Goal: Transaction & Acquisition: Purchase product/service

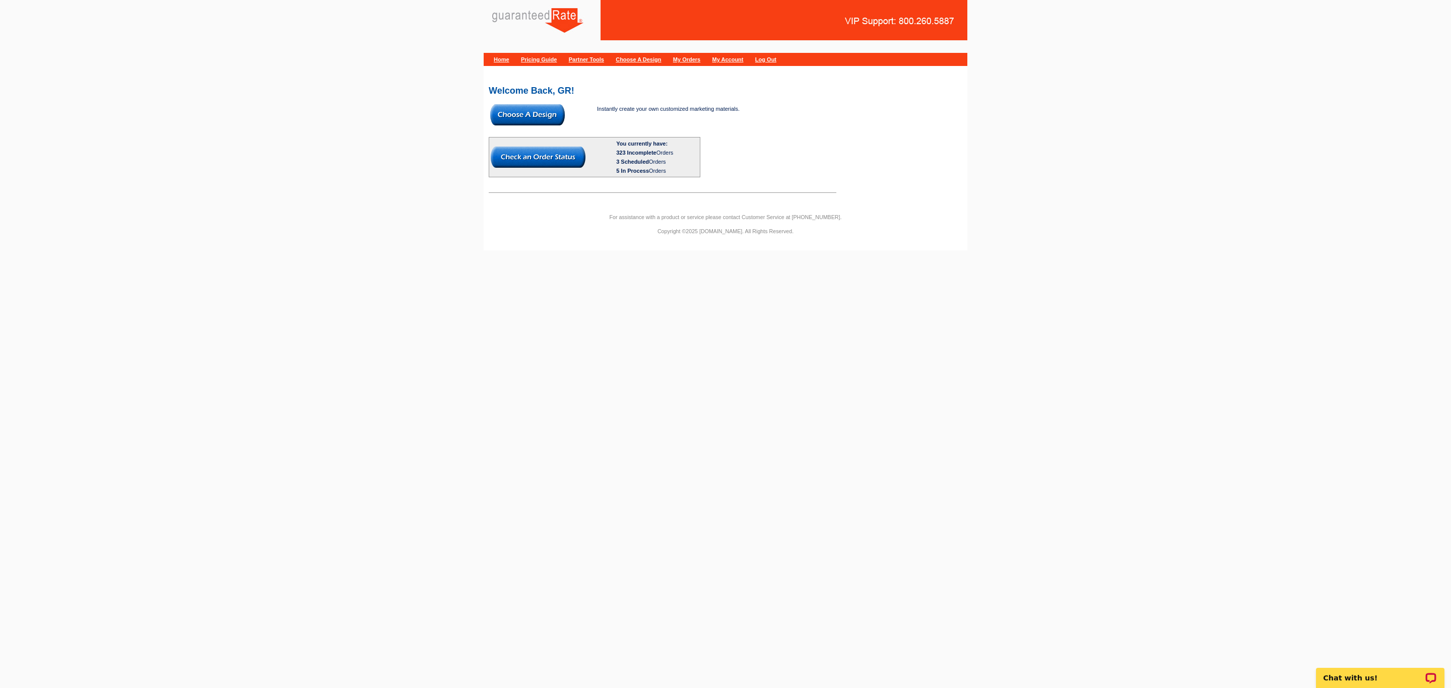
click at [536, 119] on img at bounding box center [527, 114] width 75 height 21
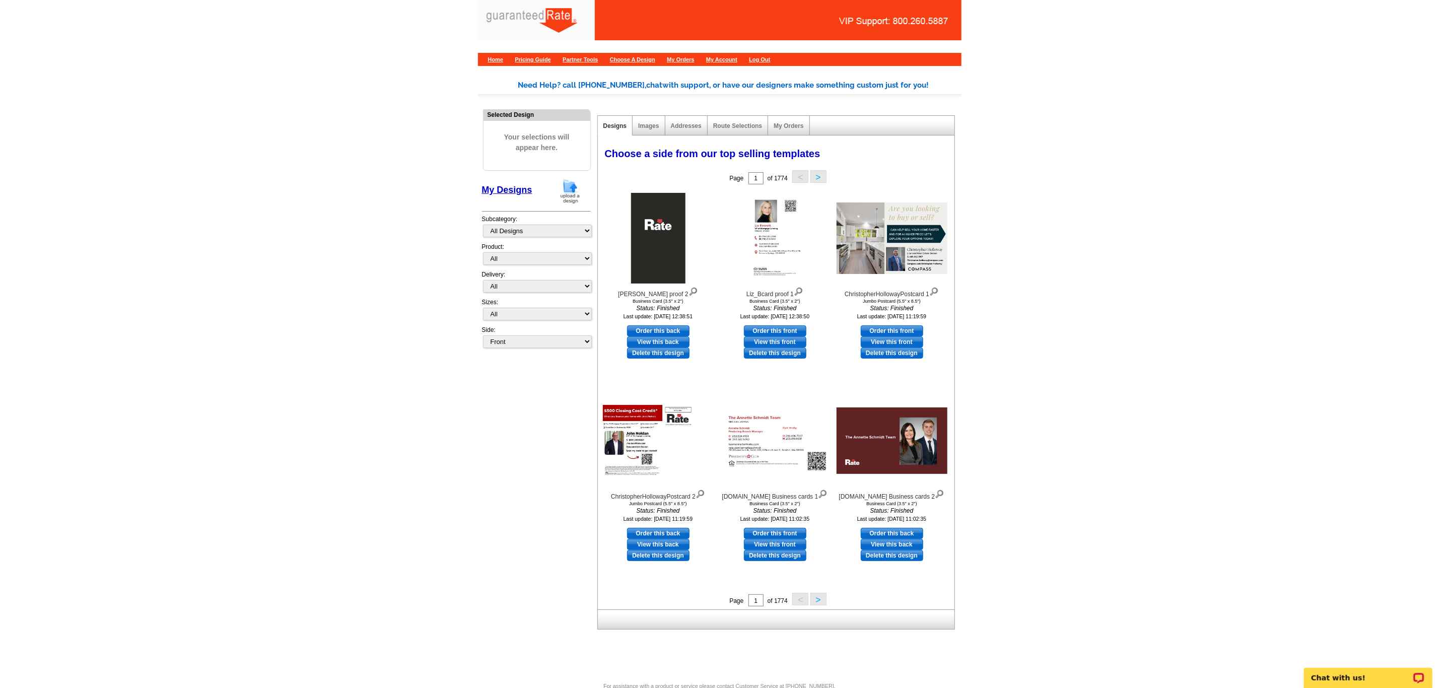
click at [570, 193] on img at bounding box center [570, 191] width 26 height 26
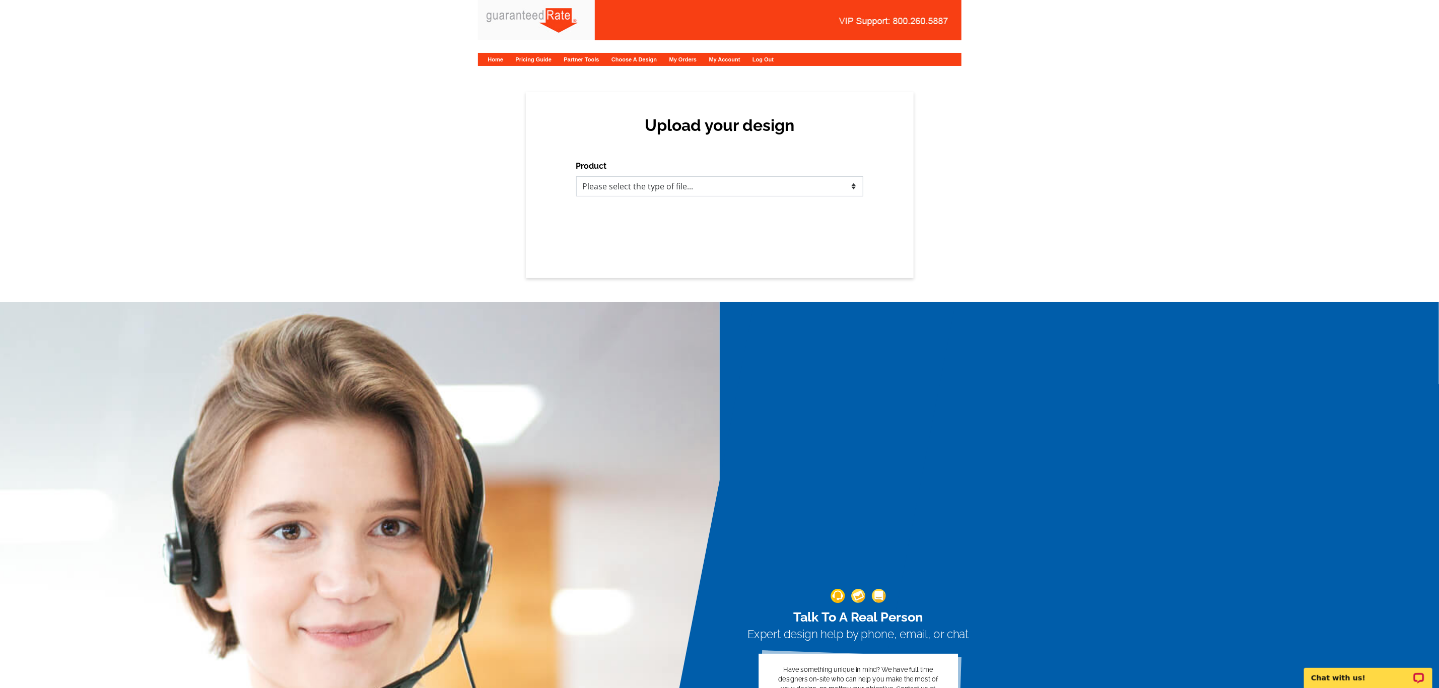
click at [826, 192] on select "Please select the type of file... Postcards Calendars Business Cards Letters an…" at bounding box center [719, 186] width 287 height 20
select select "3"
click at [576, 176] on select "Please select the type of file... Postcards Calendars Business Cards Letters an…" at bounding box center [719, 186] width 287 height 20
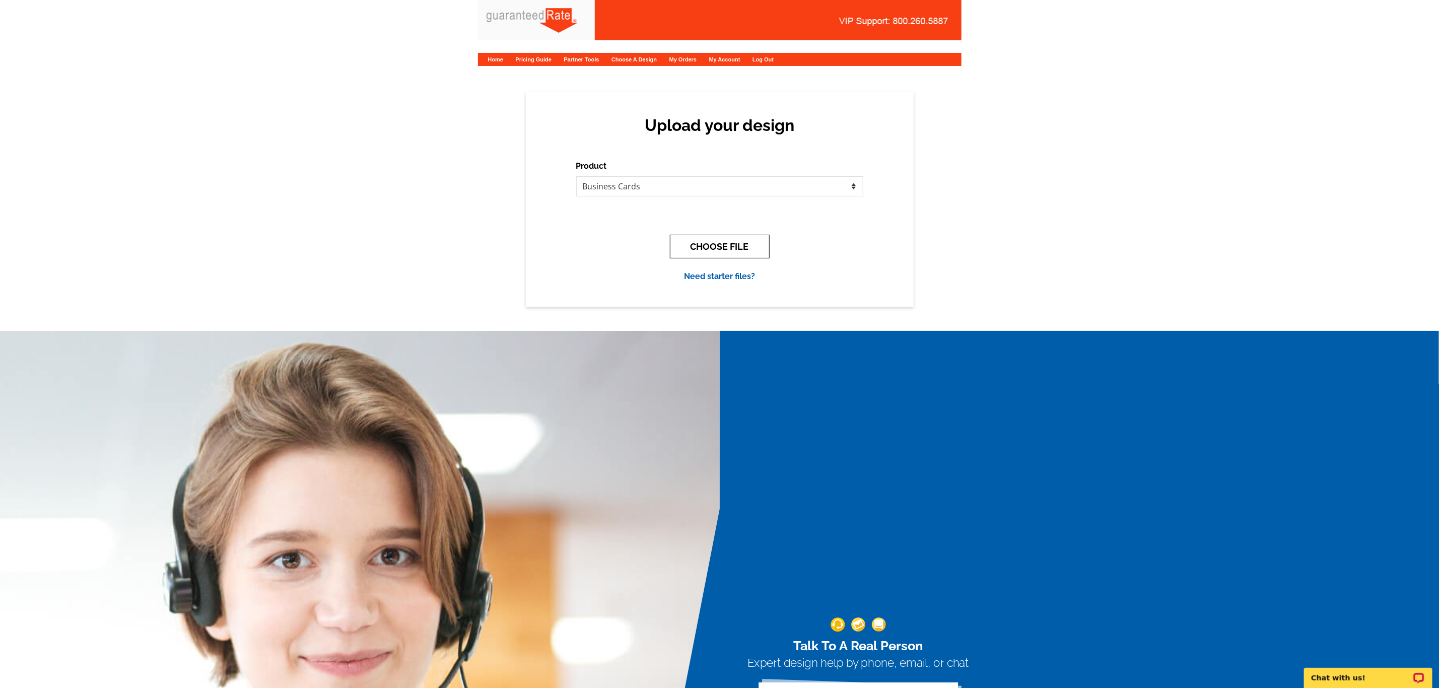
click at [718, 252] on button "CHOOSE FILE" at bounding box center [720, 247] width 100 height 24
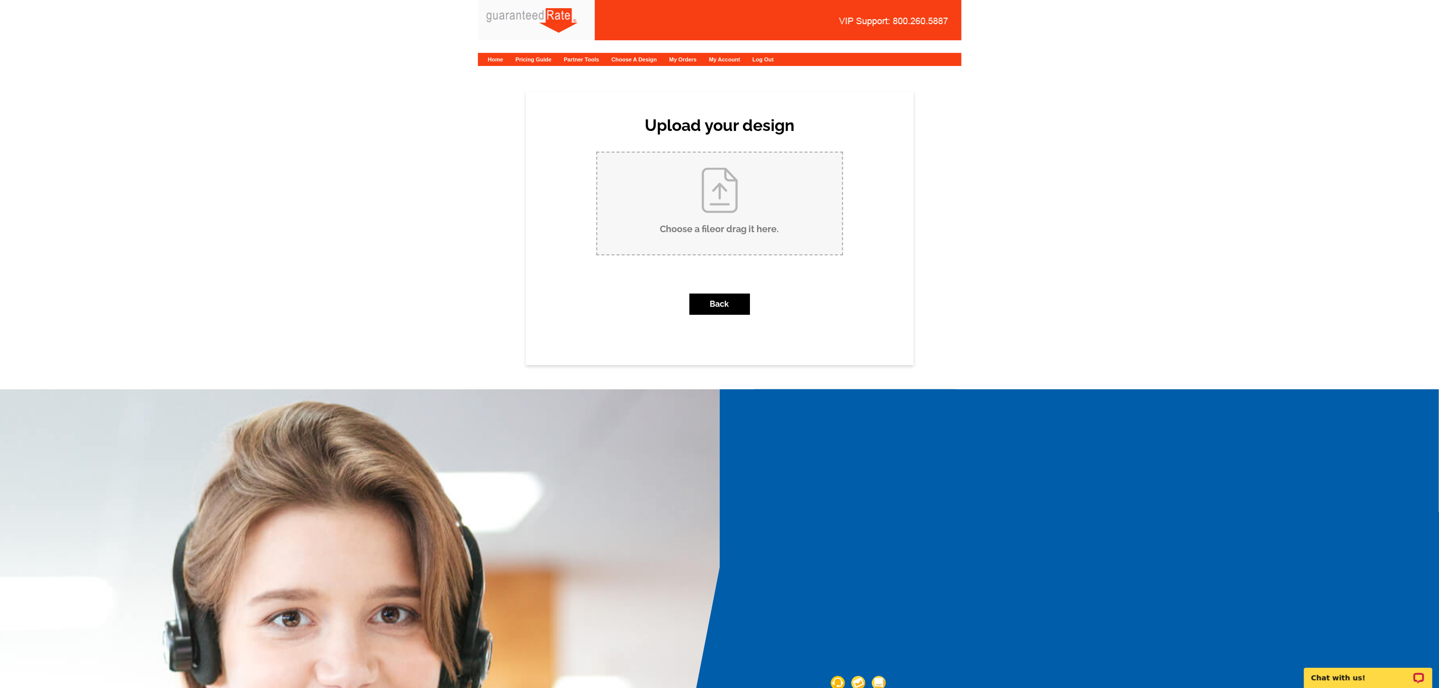
click at [730, 181] on input "Choose a file or drag it here ." at bounding box center [719, 204] width 245 height 102
type input "C:\fakepath\Oscar Business Card V1.pdf"
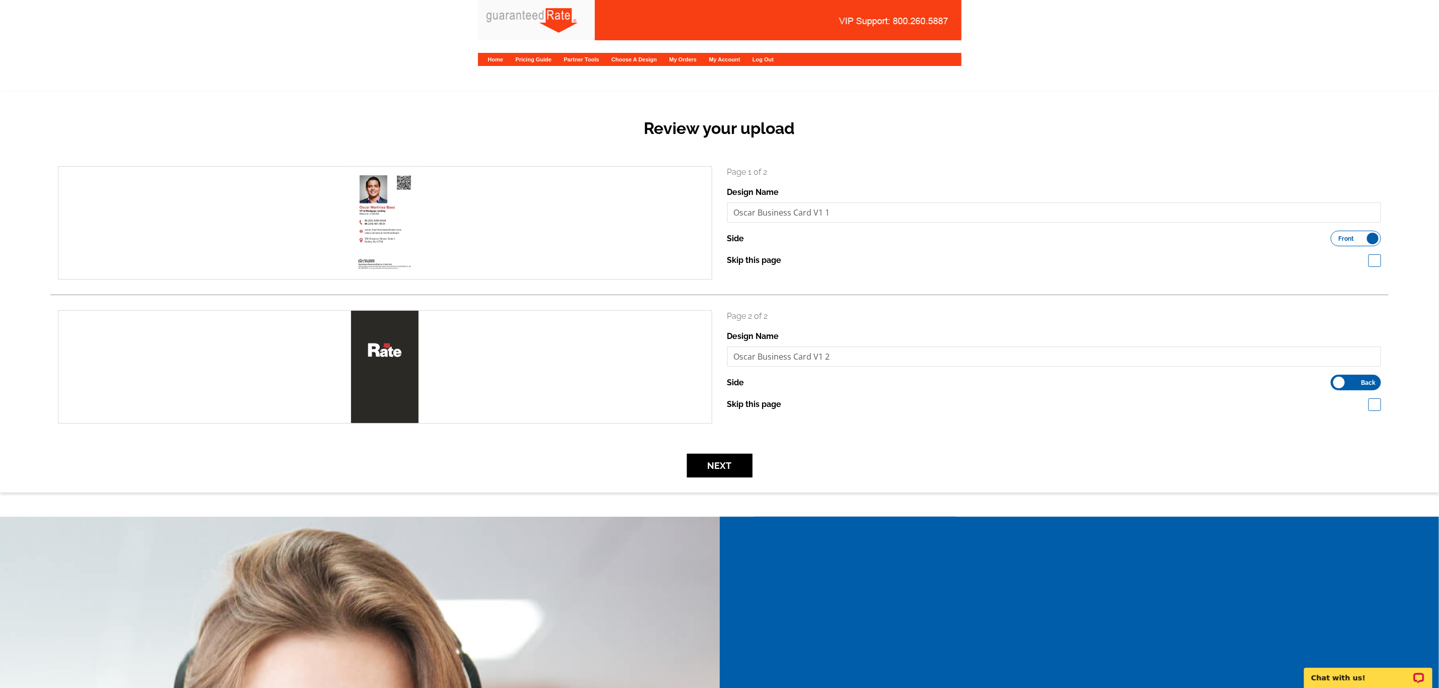
click at [717, 452] on form "search Page 1 of 2 Design Name Oscar Business Card V1 1 Side Front Back" at bounding box center [719, 321] width 1338 height 311
click at [741, 464] on button "Next" at bounding box center [719, 466] width 65 height 24
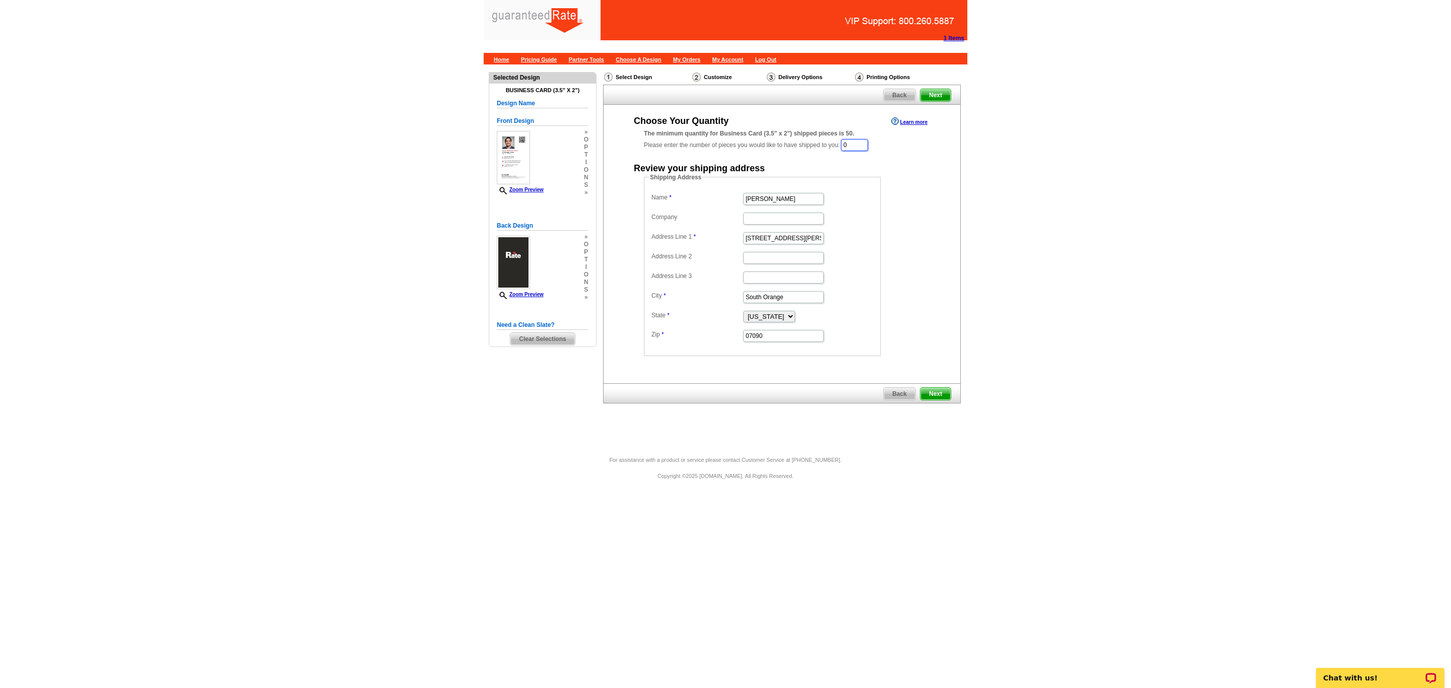
click at [863, 141] on input "0" at bounding box center [854, 145] width 27 height 12
type input "1000"
drag, startPoint x: 797, startPoint y: 196, endPoint x: 554, endPoint y: 192, distance: 243.3
click at [554, 192] on div "Need Help? call 800-260-5887, chat with support, or have our designers make som…" at bounding box center [726, 255] width 484 height 383
click at [799, 198] on input "Oscar Martinez" at bounding box center [783, 200] width 81 height 12
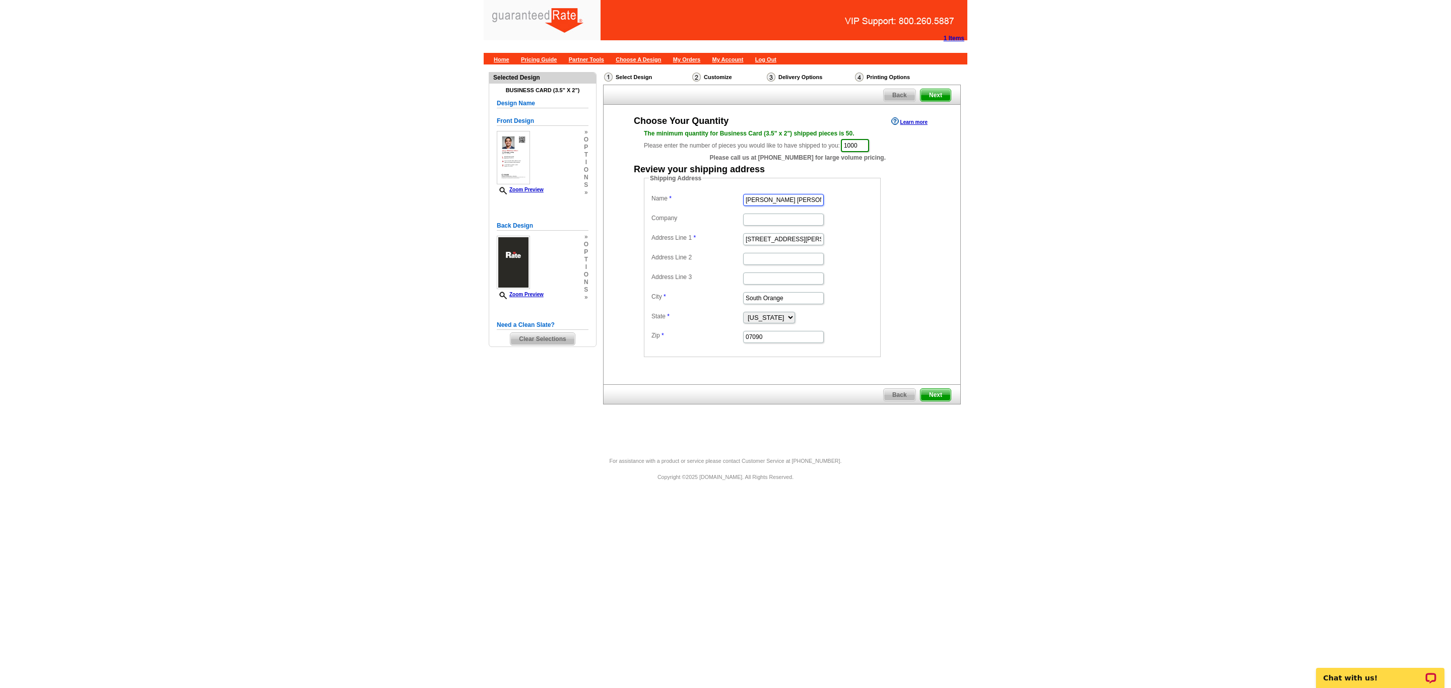
type input "Oscar Martinez Baez"
click at [768, 217] on input "Company" at bounding box center [783, 220] width 81 height 12
type input "Rate"
type input "139 Chestnut Street"
type input "Suite 1"
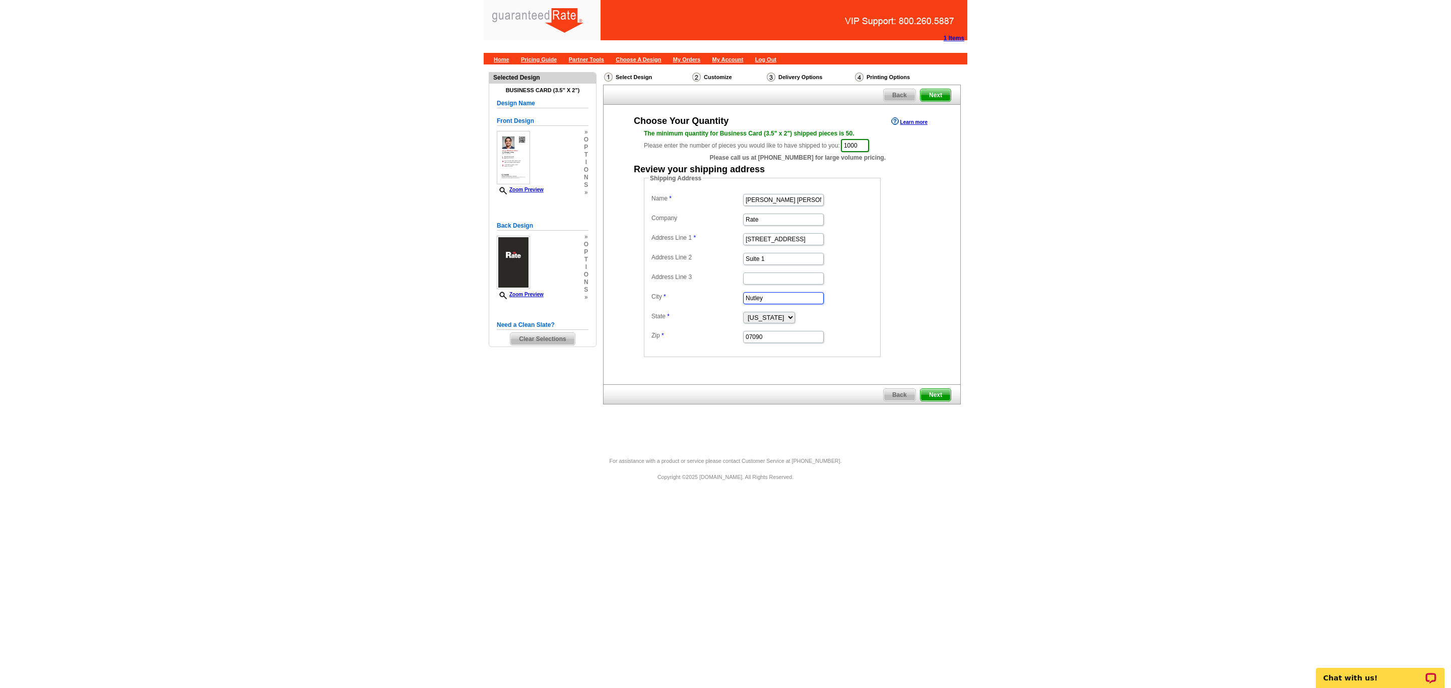
type input "Nutley"
click at [804, 340] on input "07090" at bounding box center [783, 337] width 81 height 12
type input "07110"
click at [945, 325] on div "Choose Your Quantity Learn more The minimum quantity for Business Card (3.5" x …" at bounding box center [781, 236] width 357 height 242
click at [946, 392] on span "Next" at bounding box center [935, 395] width 30 height 12
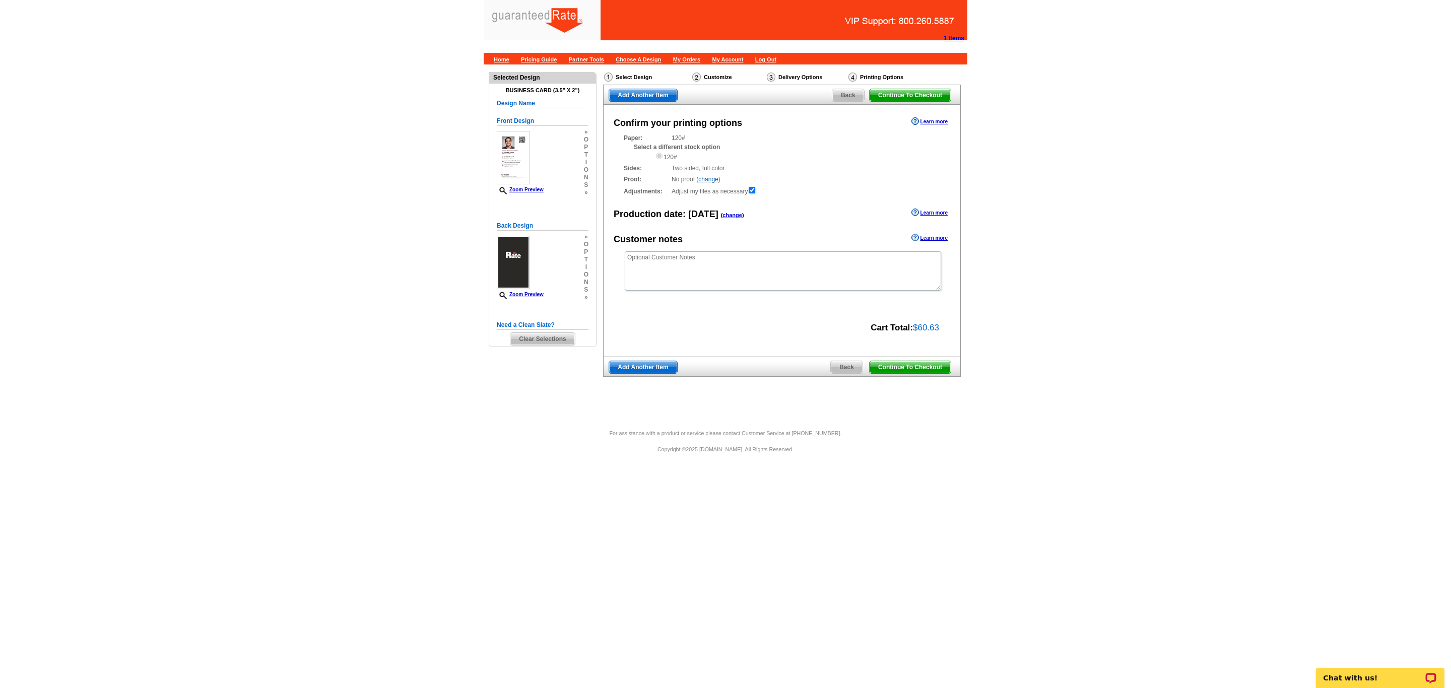
click at [889, 369] on span "Continue To Checkout" at bounding box center [909, 367] width 81 height 12
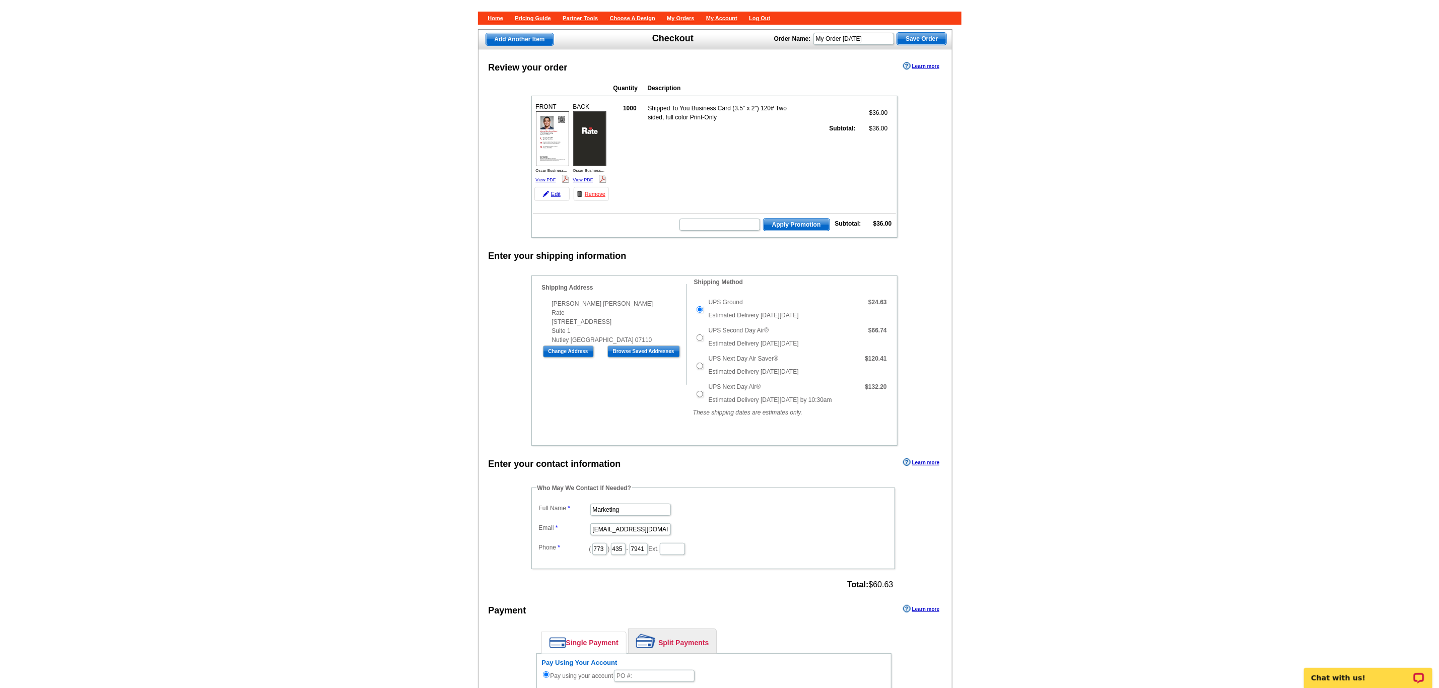
scroll to position [76, 0]
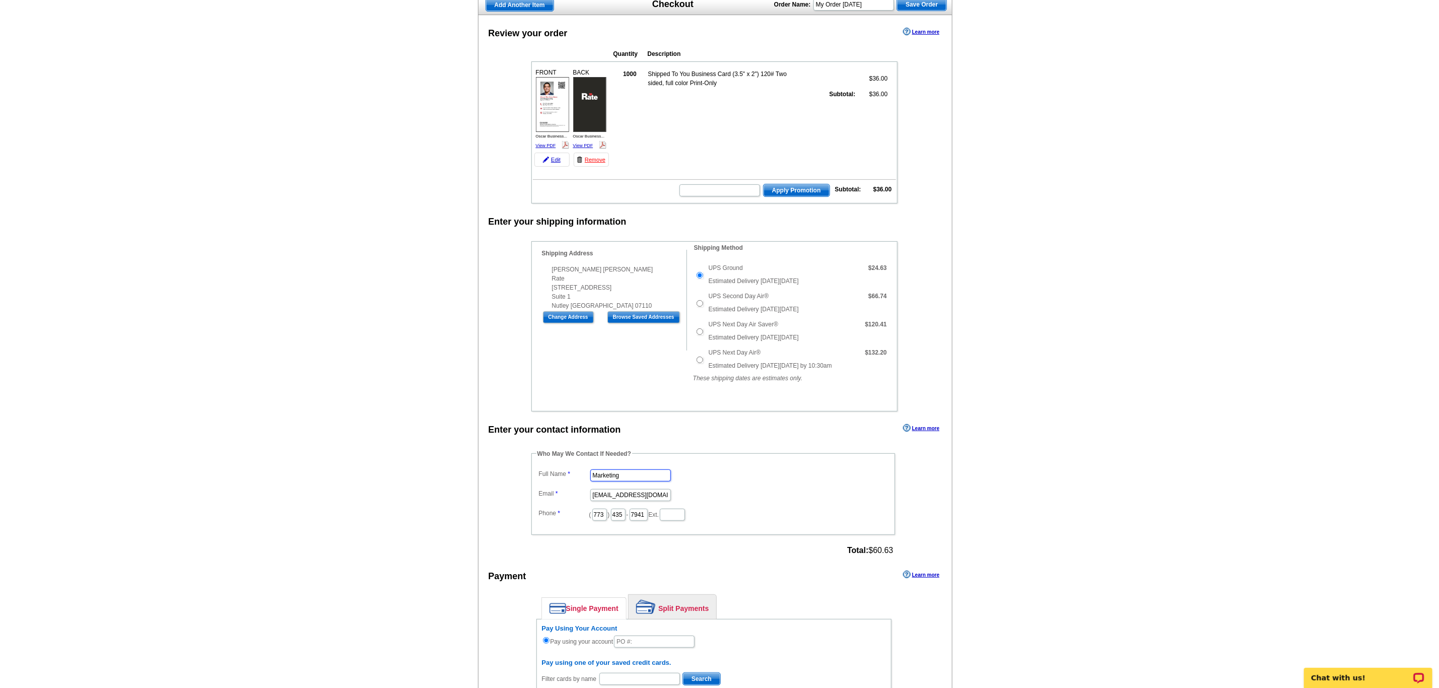
drag, startPoint x: 645, startPoint y: 494, endPoint x: 454, endPoint y: 492, distance: 191.4
click at [464, 492] on main "Add Another Item Checkout Order Name: My Order 2025-09-26 Save Order Review you…" at bounding box center [719, 531] width 1439 height 1085
type input "Daniel Zorn"
type input "daniel.zorn"
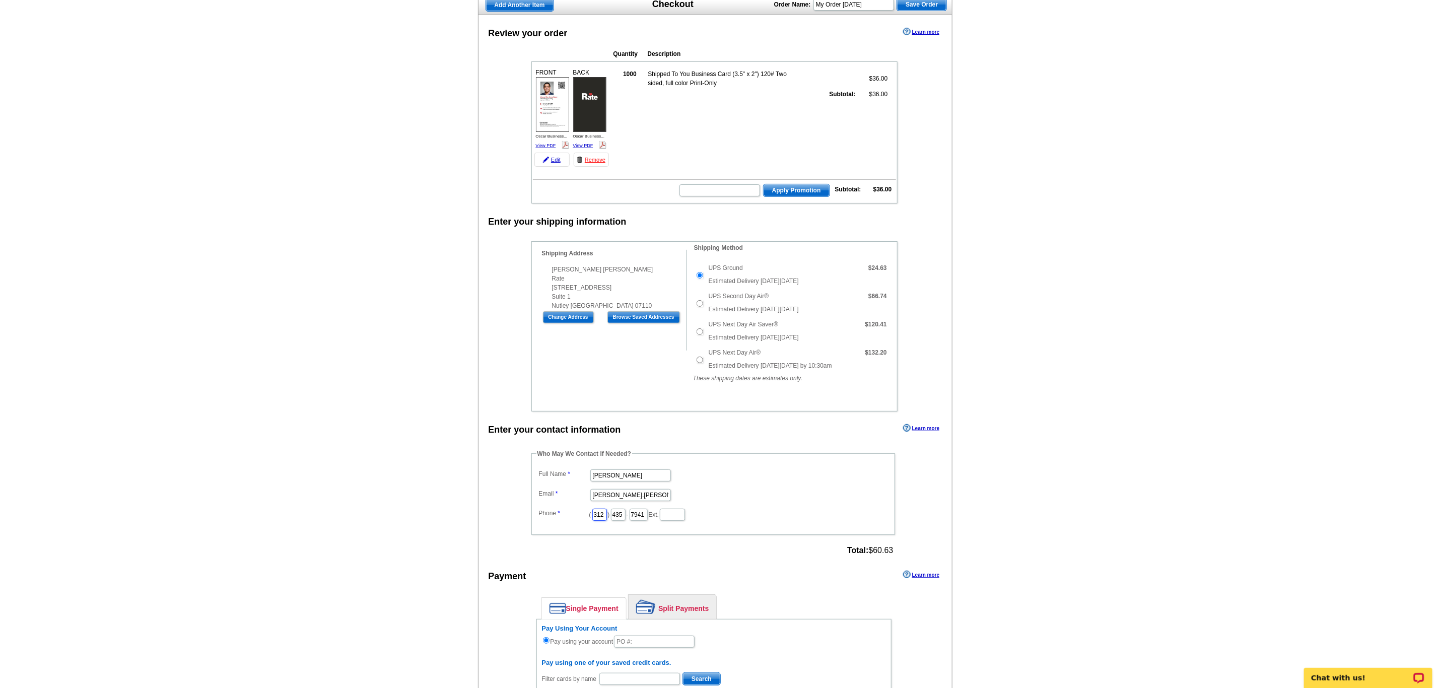
type input "312"
type input "509"
type input "4245"
click at [634, 501] on input "daniel.zorn" at bounding box center [630, 495] width 81 height 12
type input "daniel.zorn@rate.com"
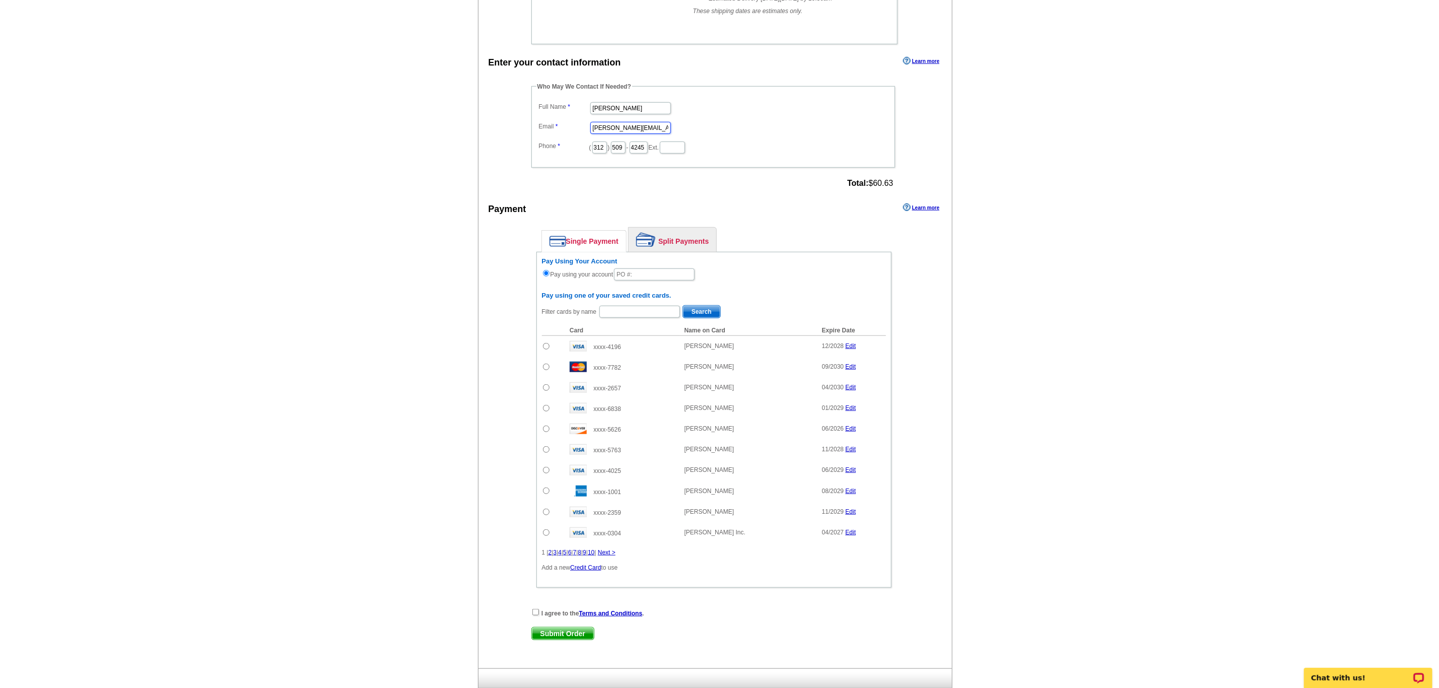
scroll to position [446, 0]
click at [642, 277] on input "text" at bounding box center [654, 271] width 81 height 12
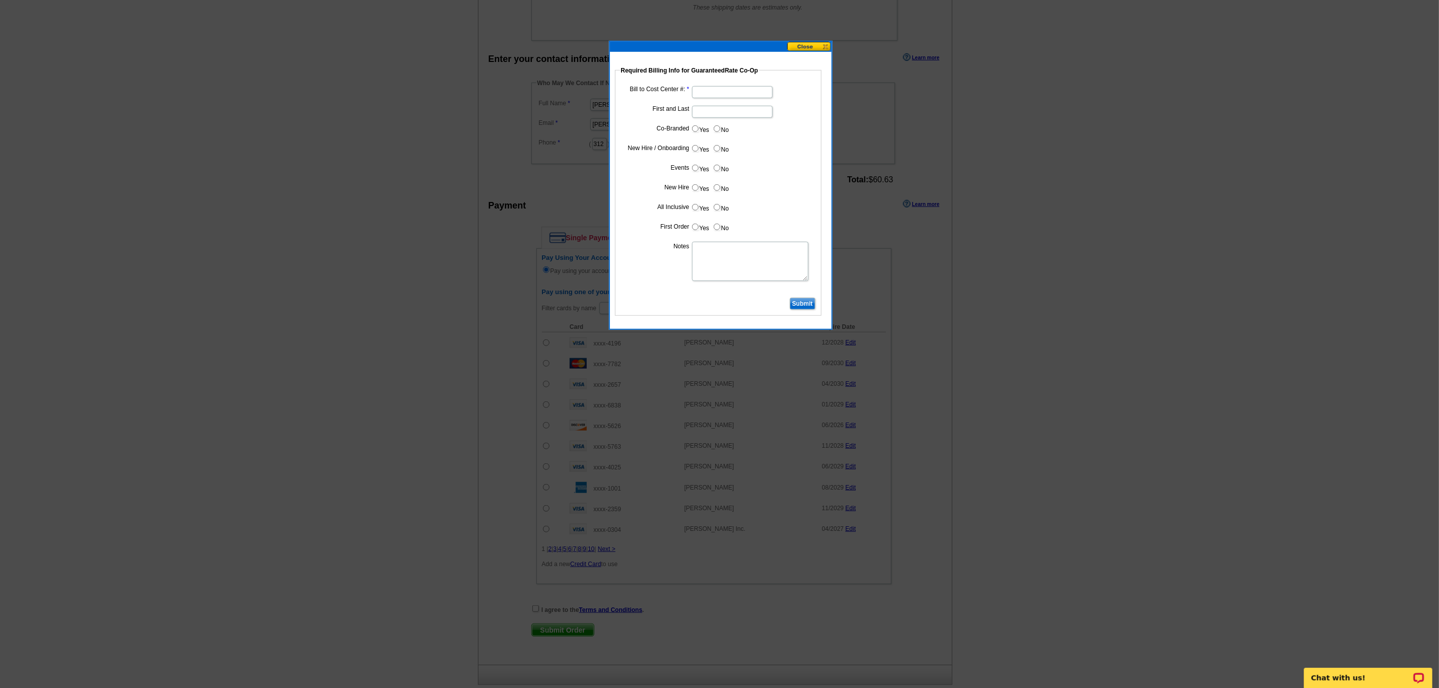
type input "09262025_DZ_250"
click at [706, 88] on input "Bill to Cost Center #:" at bounding box center [732, 92] width 81 height 12
type input "1863"
click at [697, 112] on input "First and Last" at bounding box center [732, 112] width 81 height 12
type input "Oscar Martinez Baez"
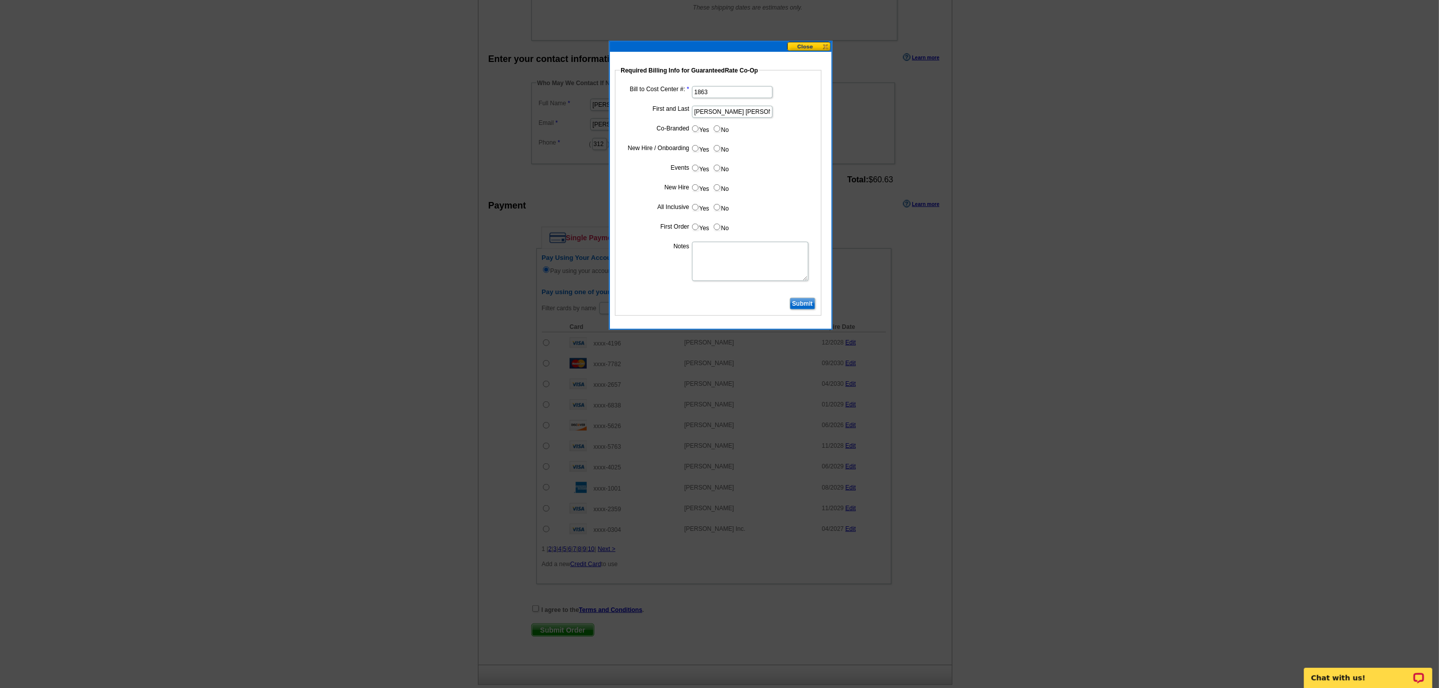
click at [715, 127] on input "No" at bounding box center [717, 128] width 7 height 7
radio input "true"
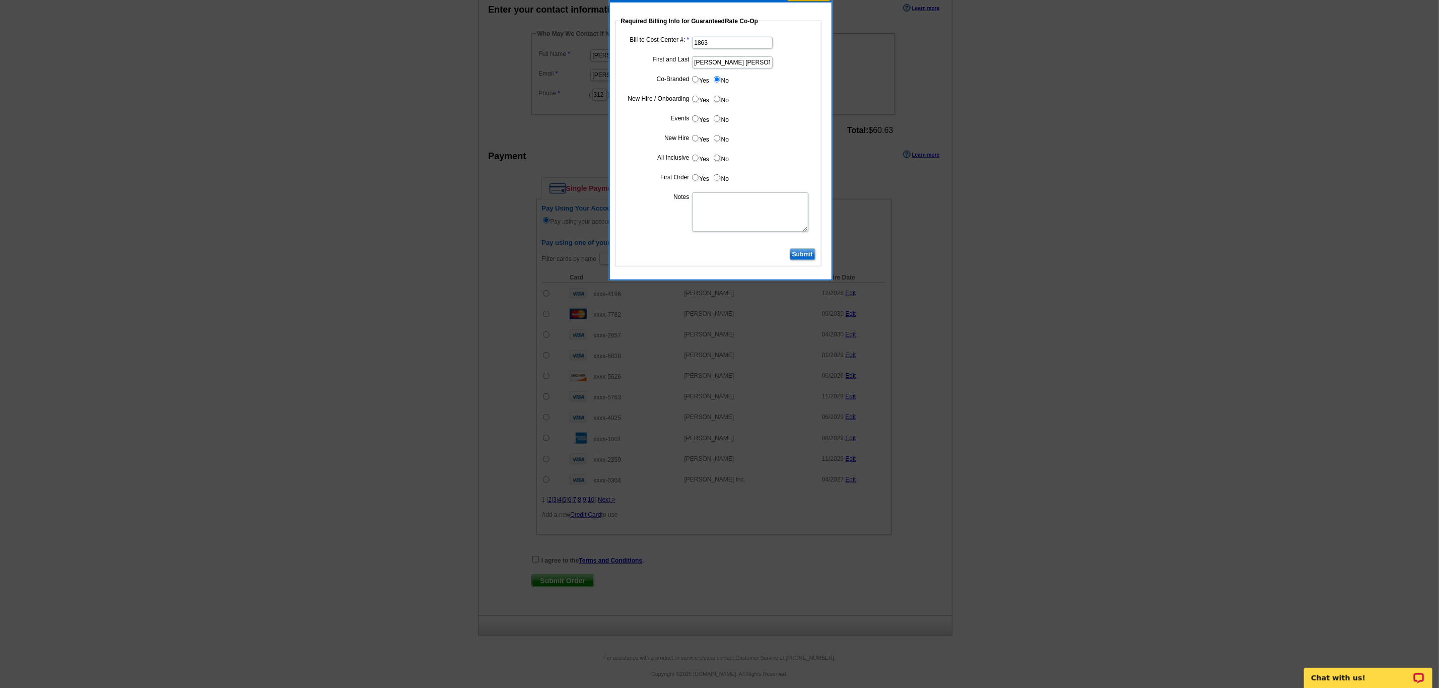
scroll to position [522, 0]
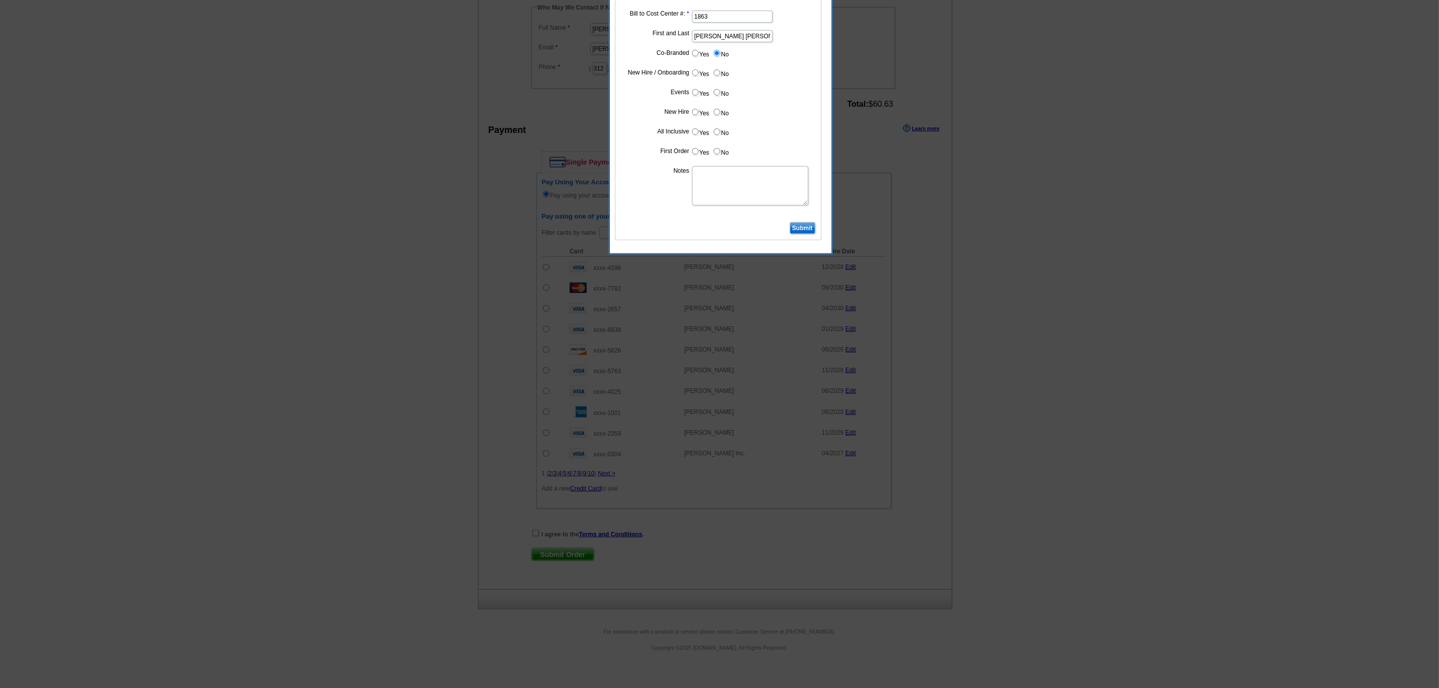
click at [697, 73] on input "Yes" at bounding box center [695, 73] width 7 height 7
radio input "true"
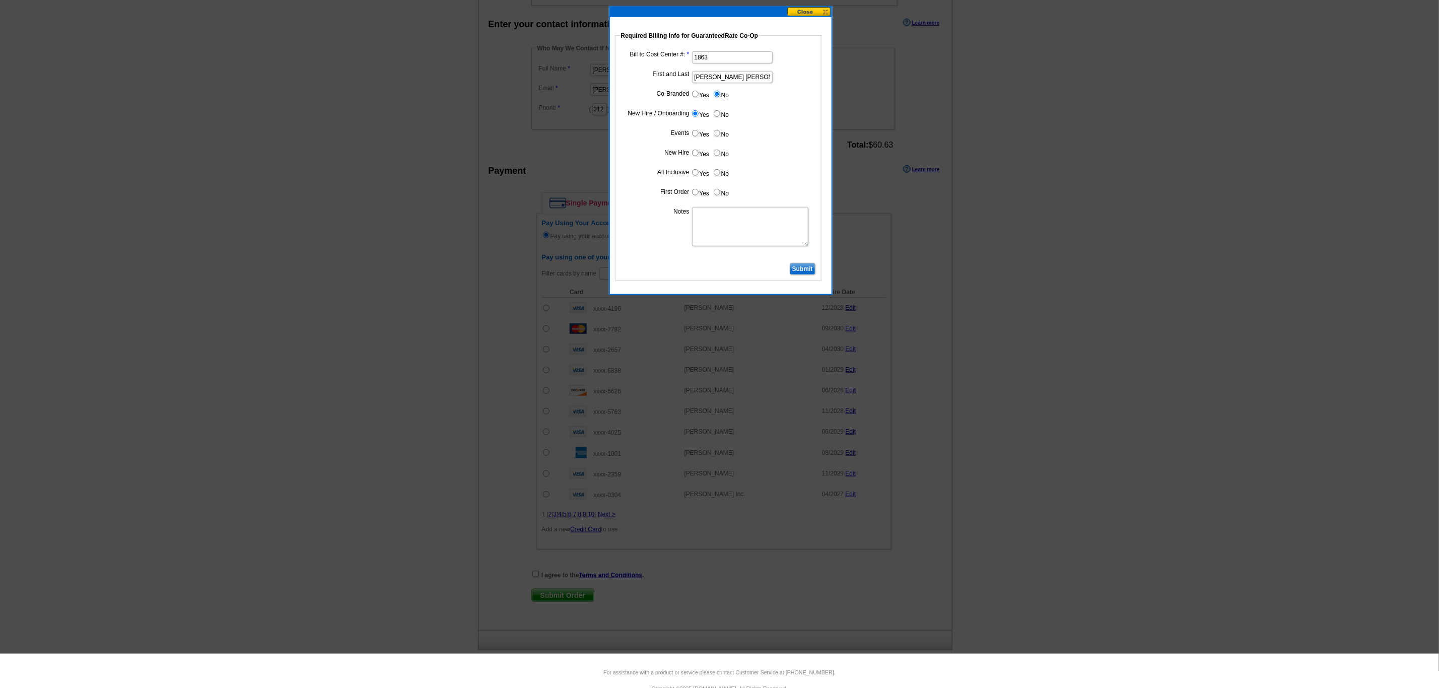
scroll to position [446, 0]
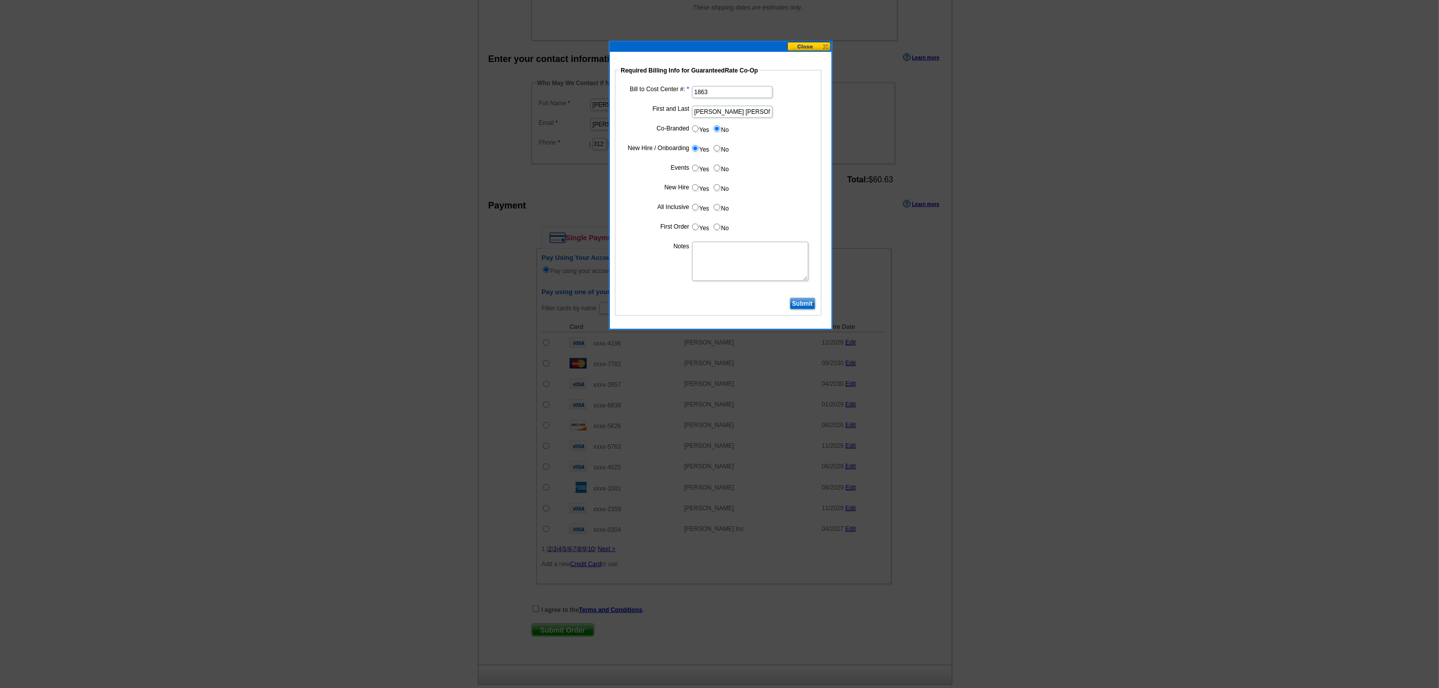
click at [715, 169] on input "No" at bounding box center [717, 168] width 7 height 7
radio input "true"
click at [692, 187] on input "Yes" at bounding box center [695, 187] width 7 height 7
radio input "true"
click at [696, 211] on input "Yes" at bounding box center [695, 207] width 7 height 7
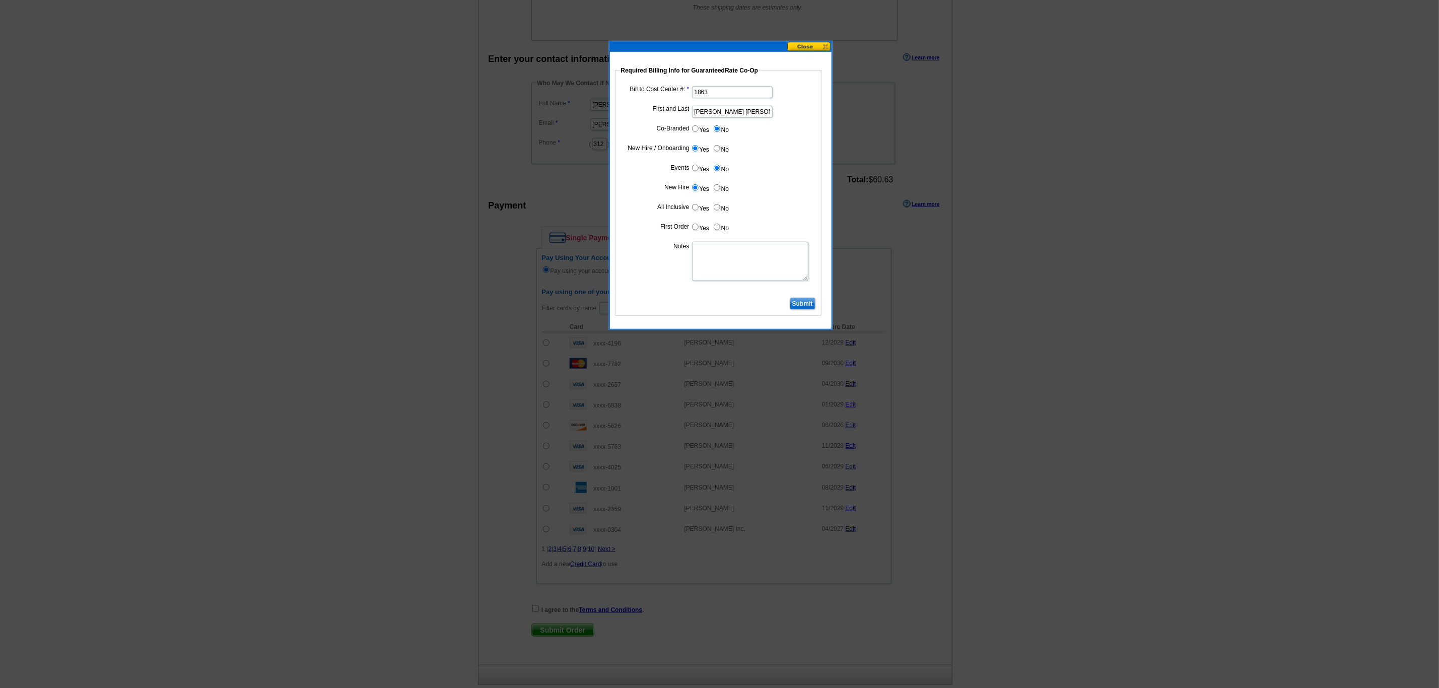
radio input "true"
click at [692, 227] on input "Yes" at bounding box center [695, 227] width 7 height 7
radio input "true"
click at [714, 249] on textarea "Notes" at bounding box center [750, 261] width 116 height 39
type textarea "CC: 1863. First order bill to branch."
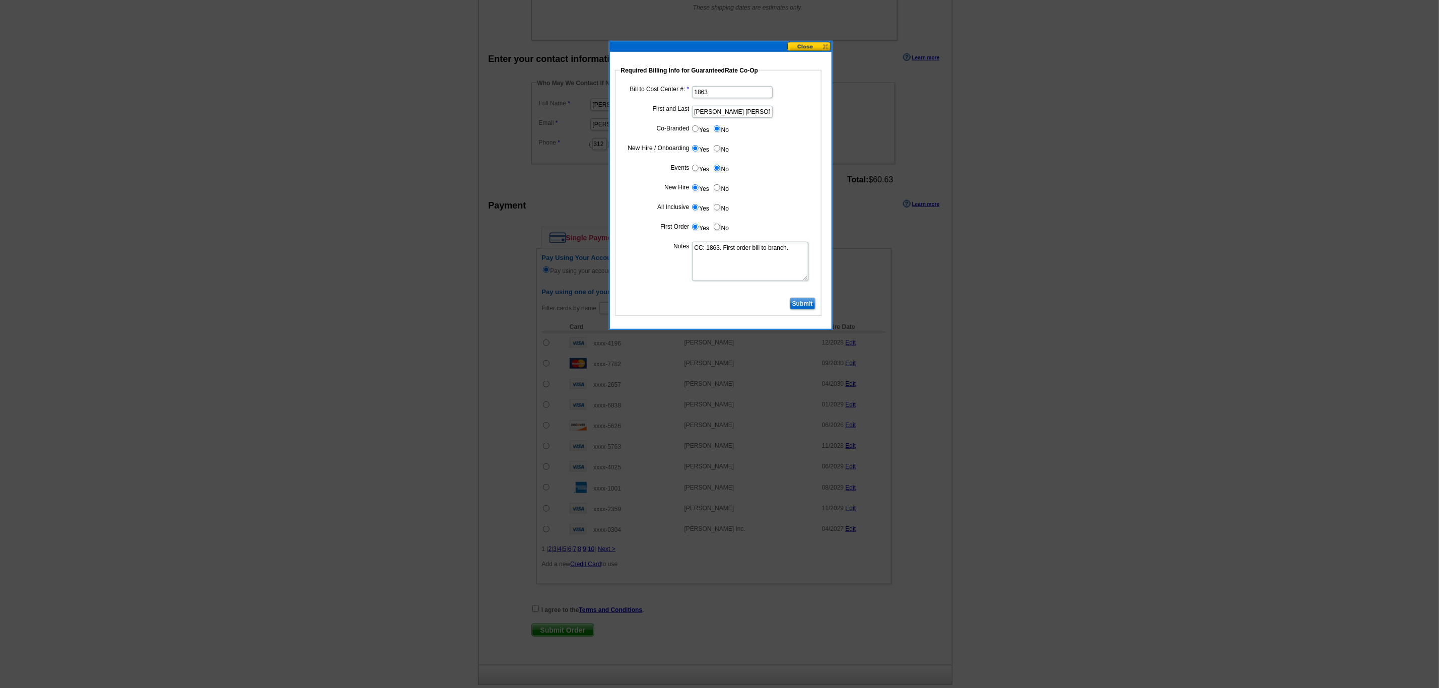
click at [805, 308] on input "Submit" at bounding box center [803, 304] width 26 height 12
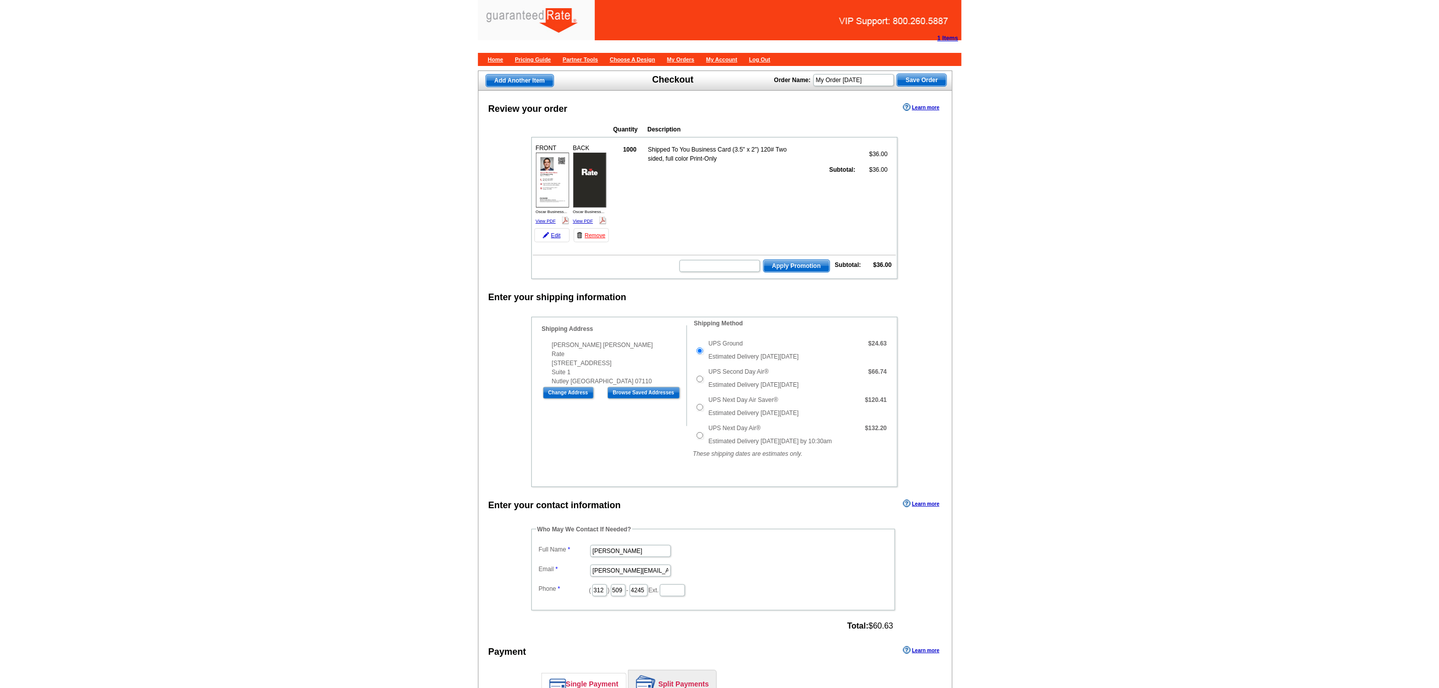
scroll to position [526, 0]
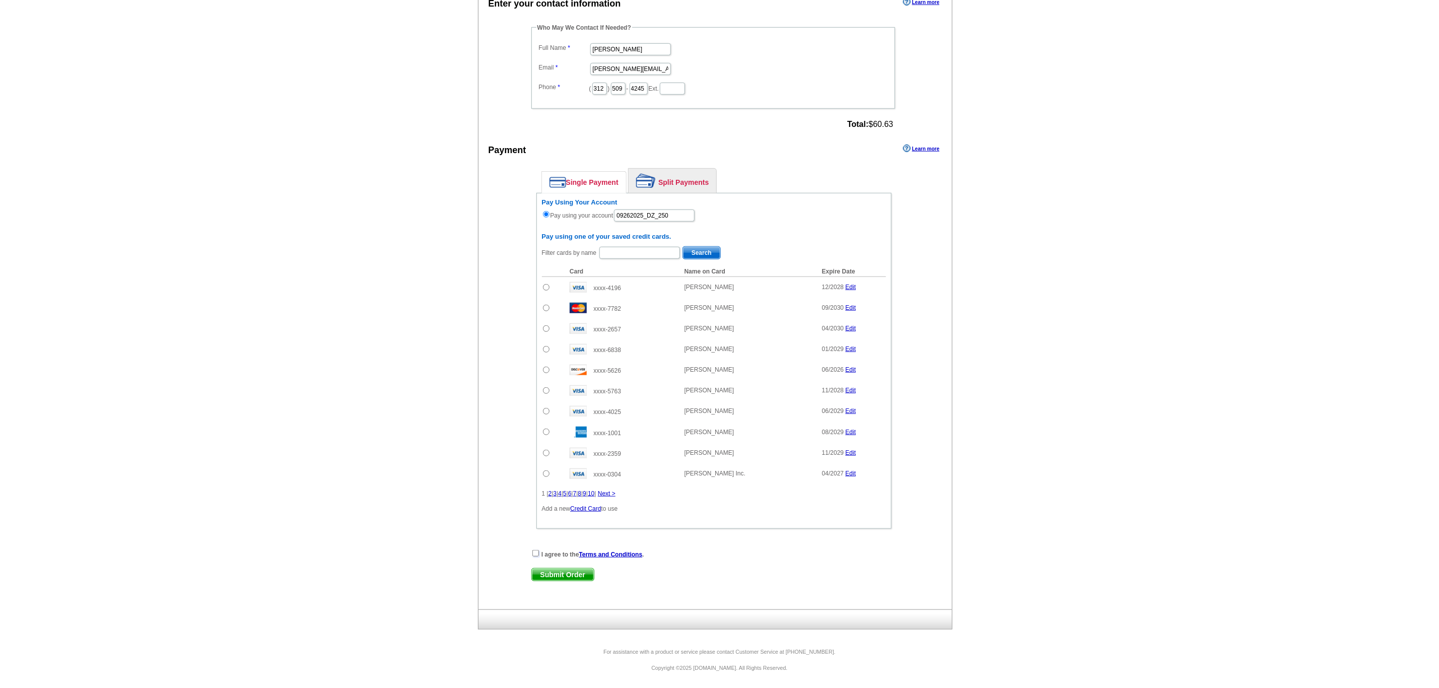
click at [535, 550] on input "checkbox" at bounding box center [535, 553] width 7 height 7
checkbox input "true"
click at [557, 576] on span "Submit Order" at bounding box center [563, 575] width 62 height 12
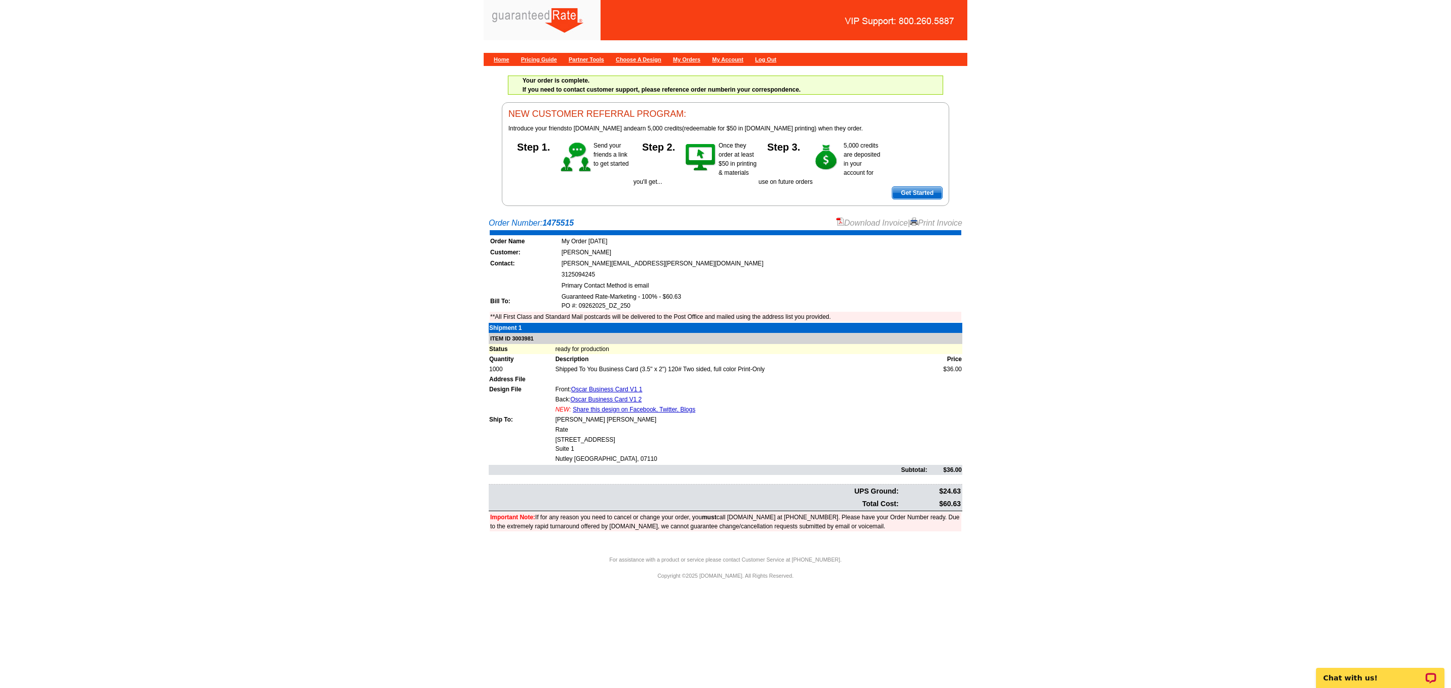
click at [875, 223] on link "Download Invoice" at bounding box center [872, 223] width 72 height 9
